Goal: Task Accomplishment & Management: Complete application form

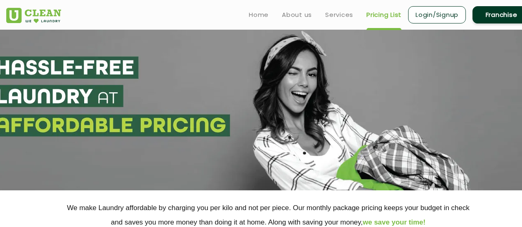
select select "8"
select select "529"
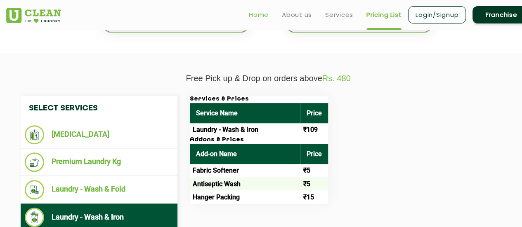
click at [260, 19] on link "Home" at bounding box center [259, 15] width 20 height 10
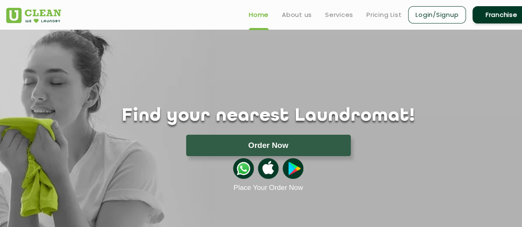
click at [497, 19] on link "Franchise" at bounding box center [502, 14] width 58 height 17
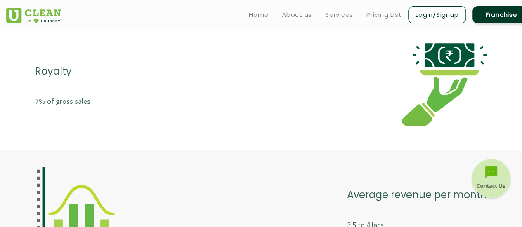
scroll to position [1717, 0]
